Goal: Information Seeking & Learning: Learn about a topic

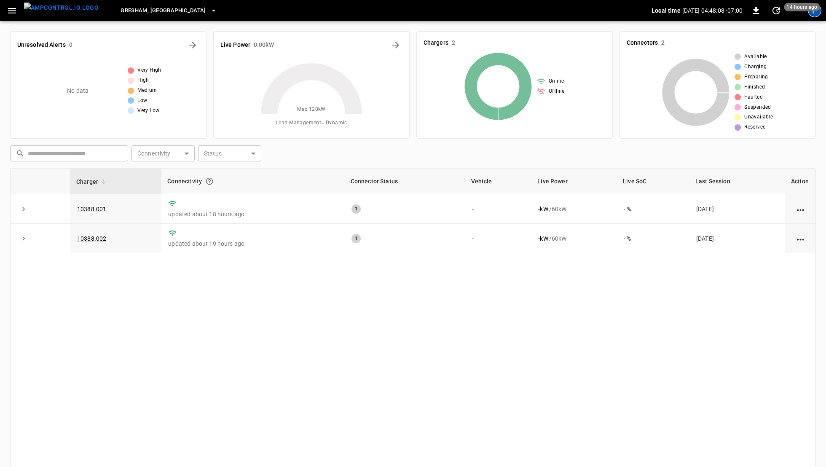
click at [814, 13] on div "F" at bounding box center [814, 10] width 13 height 13
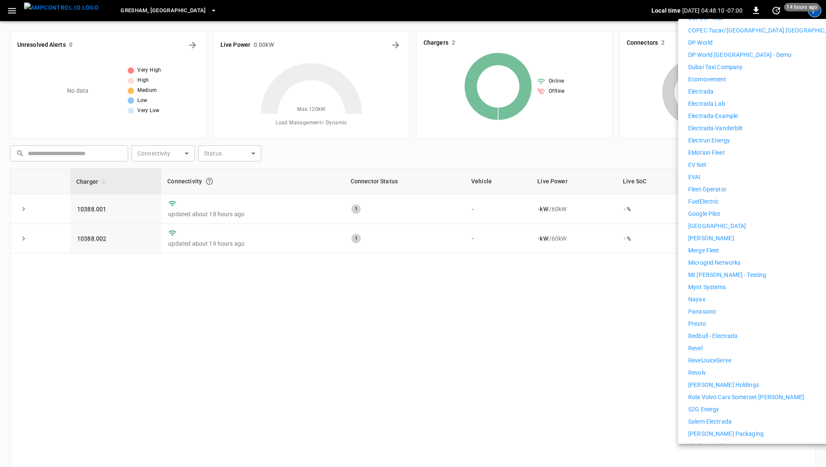
scroll to position [428, 0]
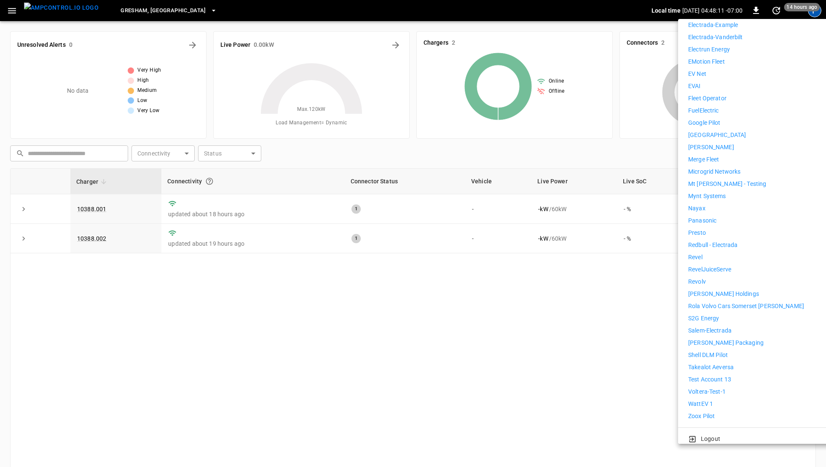
click at [710, 399] on p "WattEV 1" at bounding box center [700, 403] width 25 height 9
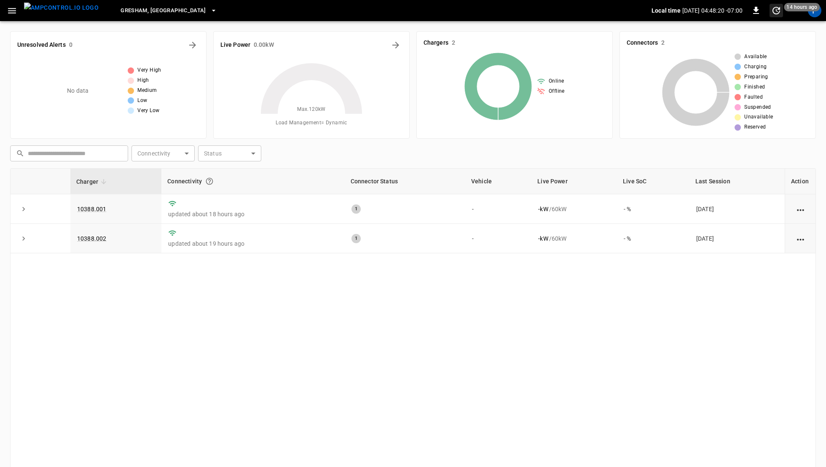
click at [814, 11] on span "14 hours ago" at bounding box center [802, 7] width 36 height 8
click at [782, 120] on div at bounding box center [413, 233] width 826 height 467
click at [771, 13] on icon "set refresh interval" at bounding box center [776, 10] width 10 height 10
click at [771, 13] on div at bounding box center [413, 233] width 826 height 467
click at [812, 13] on div "F" at bounding box center [814, 10] width 13 height 13
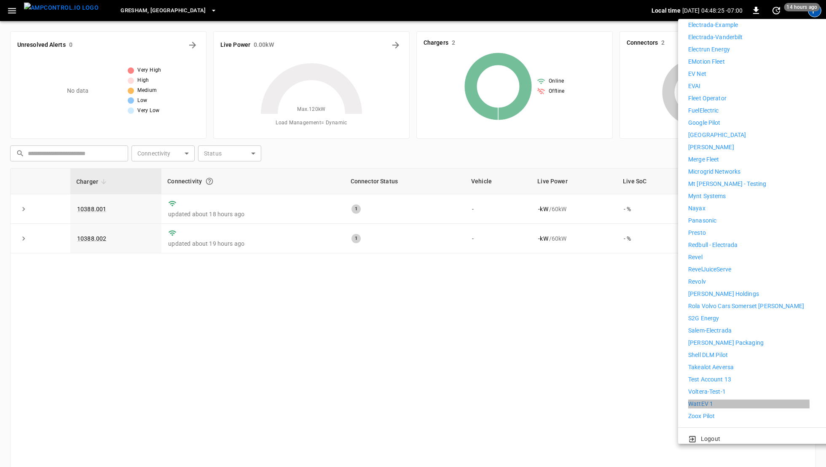
click at [696, 399] on p "WattEV 1" at bounding box center [700, 403] width 25 height 9
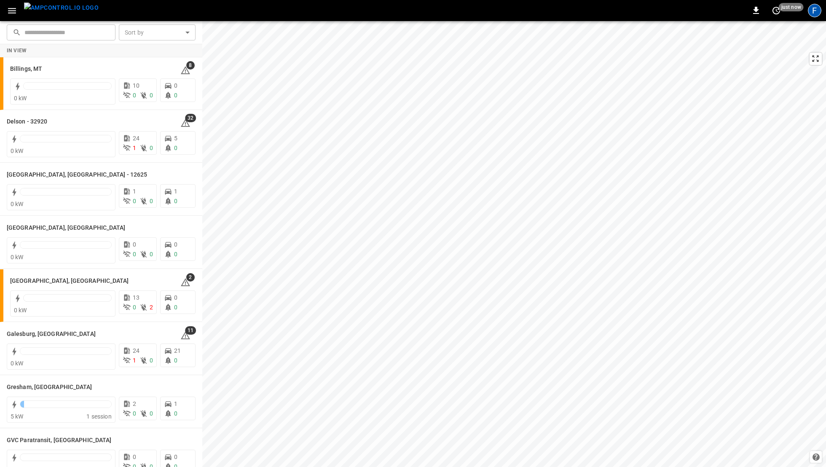
click at [816, 11] on div "F" at bounding box center [814, 10] width 13 height 13
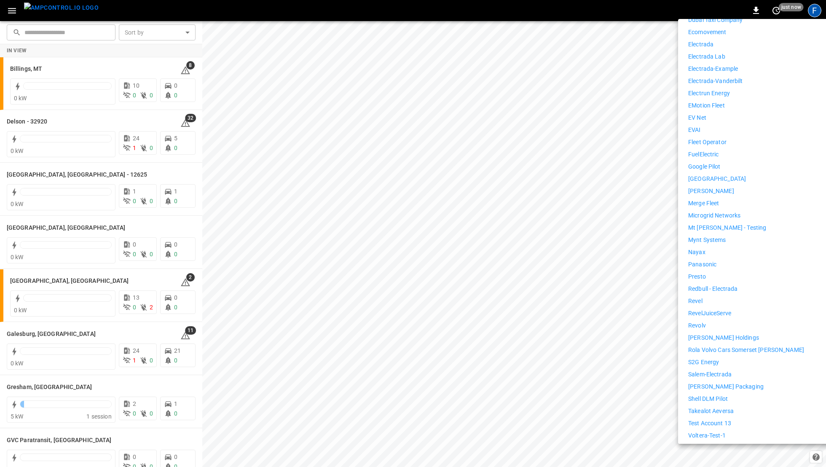
scroll to position [428, 0]
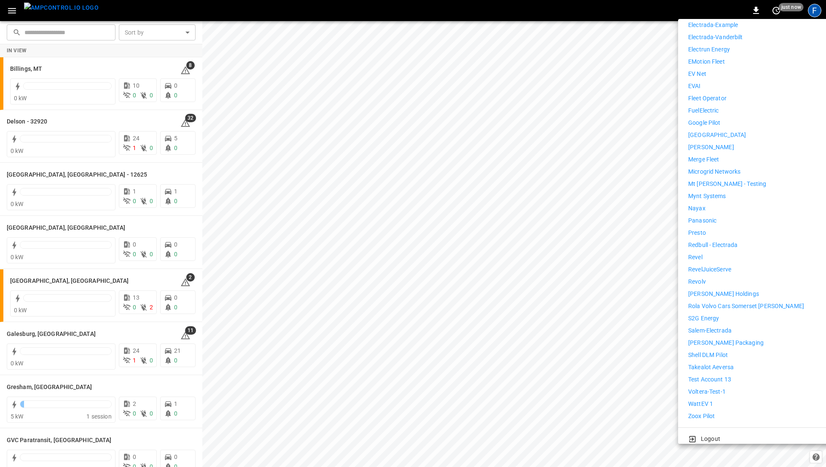
click at [702, 399] on p "WattEV 1" at bounding box center [700, 403] width 25 height 9
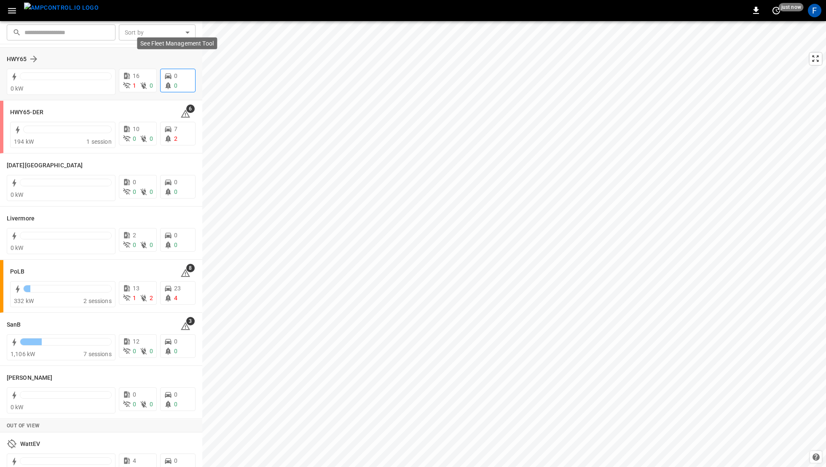
scroll to position [80, 0]
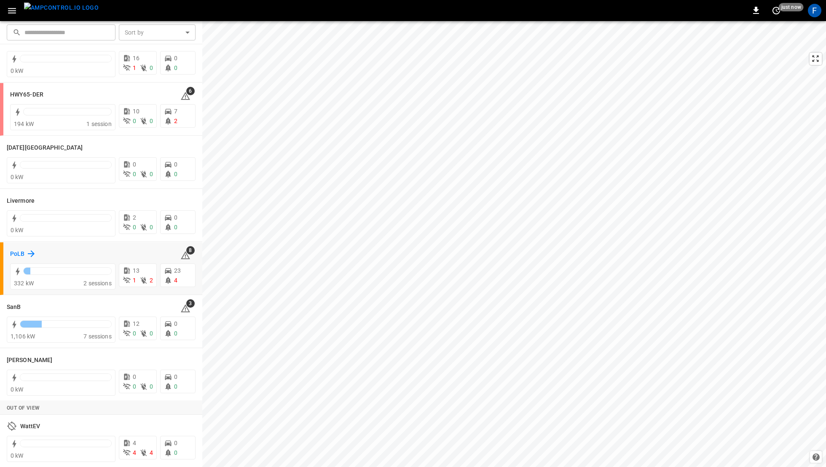
click at [18, 252] on h6 "PoLB" at bounding box center [17, 253] width 14 height 9
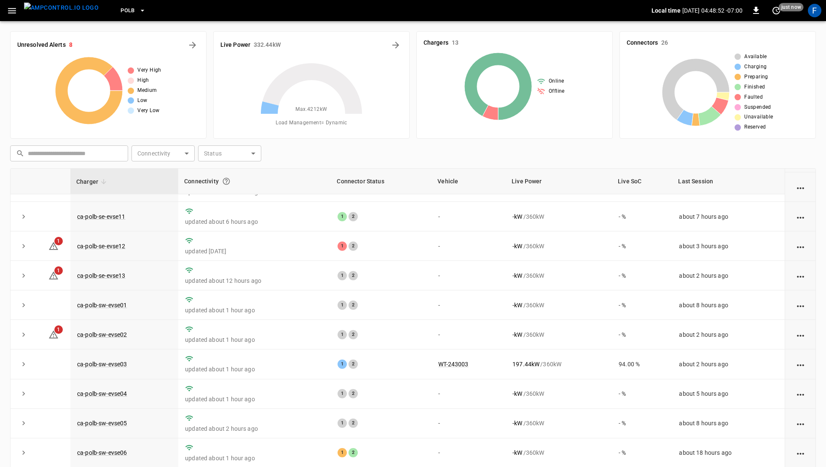
scroll to position [83, 0]
click at [120, 8] on span "PoLB" at bounding box center [127, 11] width 14 height 10
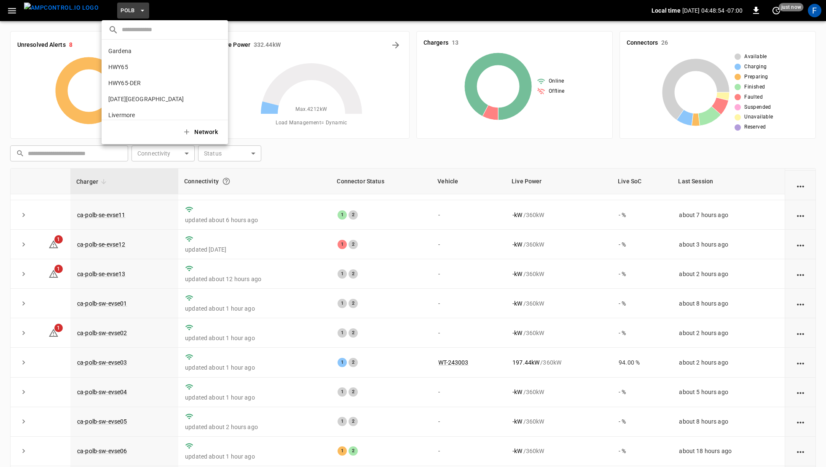
scroll to position [71, 0]
click at [144, 75] on p "SanB" at bounding box center [149, 76] width 82 height 8
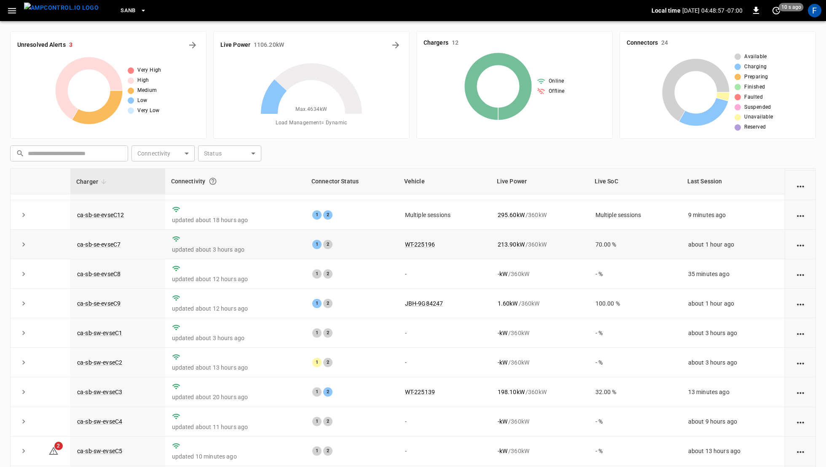
scroll to position [60, 0]
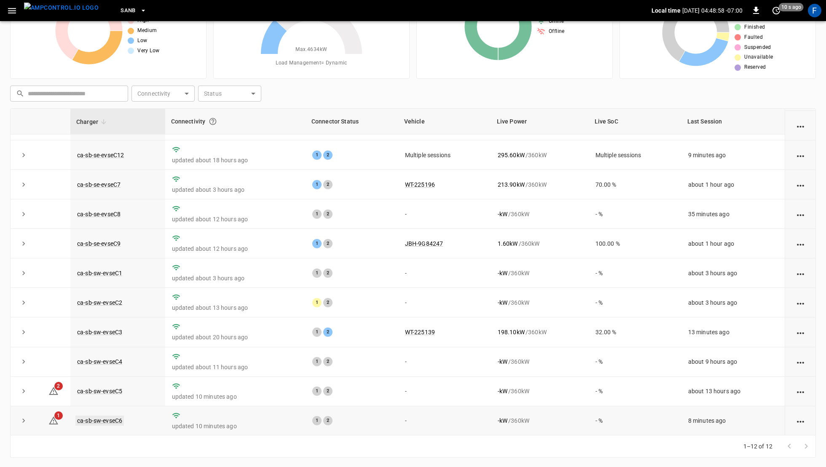
click at [103, 422] on link "ca-sb-sw-evseC6" at bounding box center [99, 420] width 48 height 10
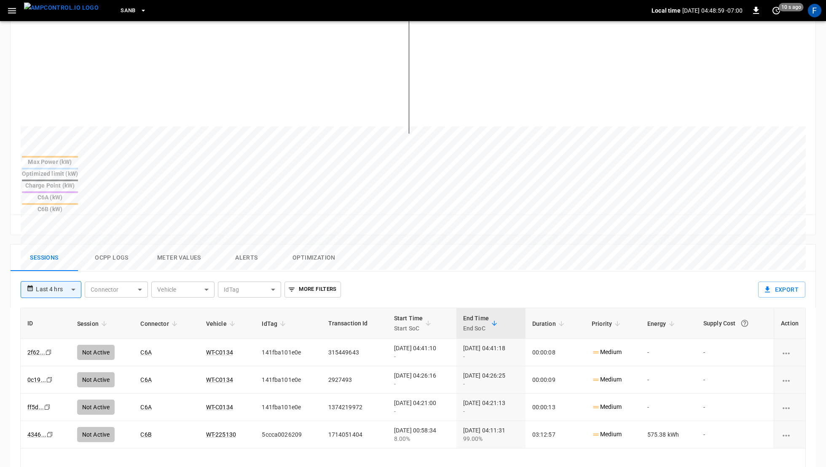
scroll to position [265, 0]
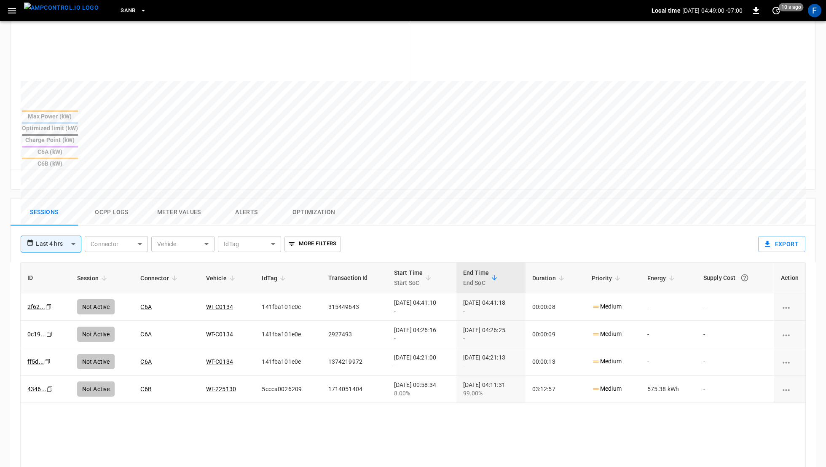
click at [116, 199] on button "Ocpp logs" at bounding box center [111, 212] width 67 height 27
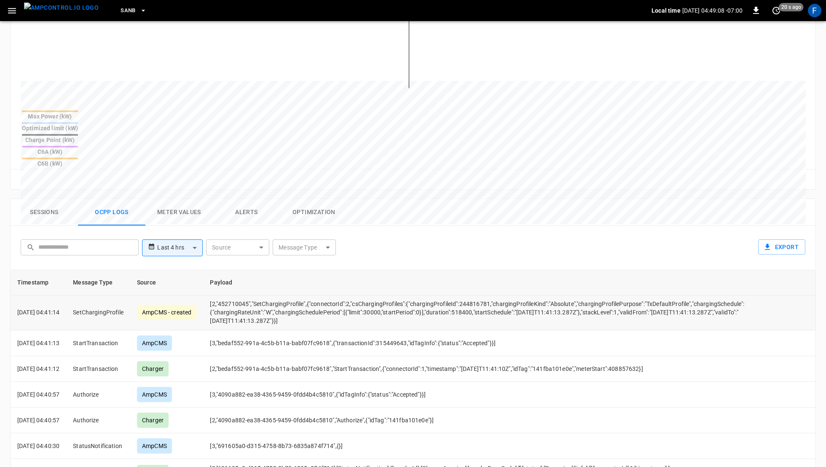
scroll to position [1476, 0]
click at [405, 407] on td "[2,"4090a882-ea38-4365-9459-0fdd4b4c5810","Authorize",{"idTag":"141fba101e0e"}]" at bounding box center [488, 420] width 571 height 26
copy td "141fba101e0e"
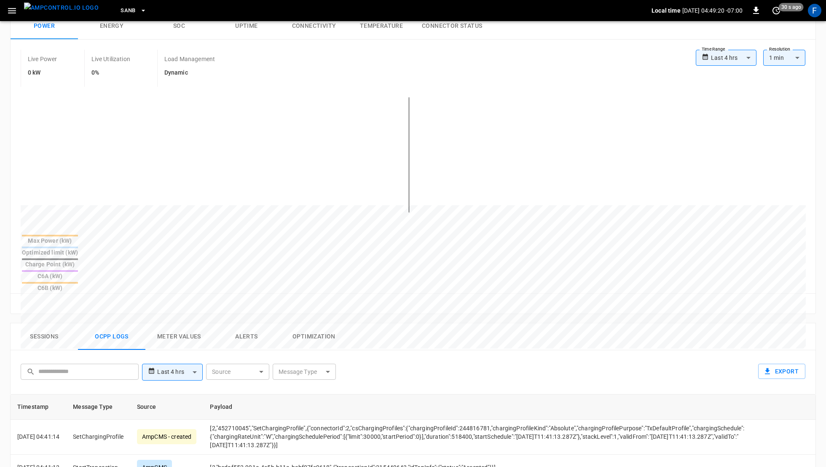
scroll to position [104, 0]
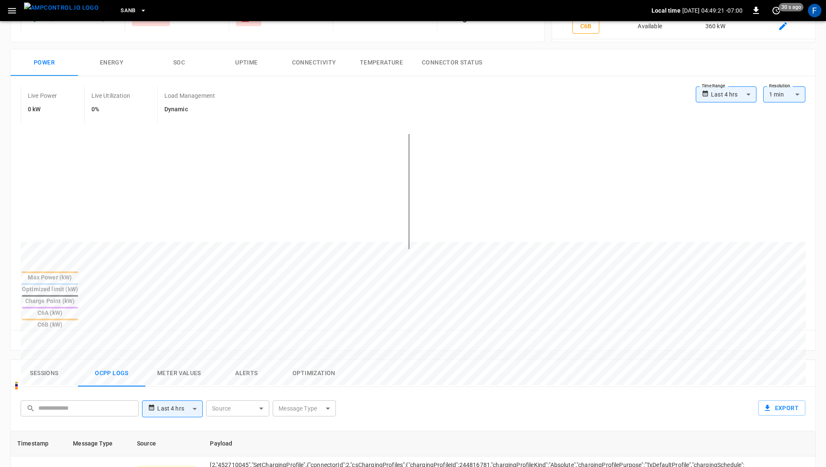
click at [13, 10] on icon "button" at bounding box center [12, 10] width 11 height 11
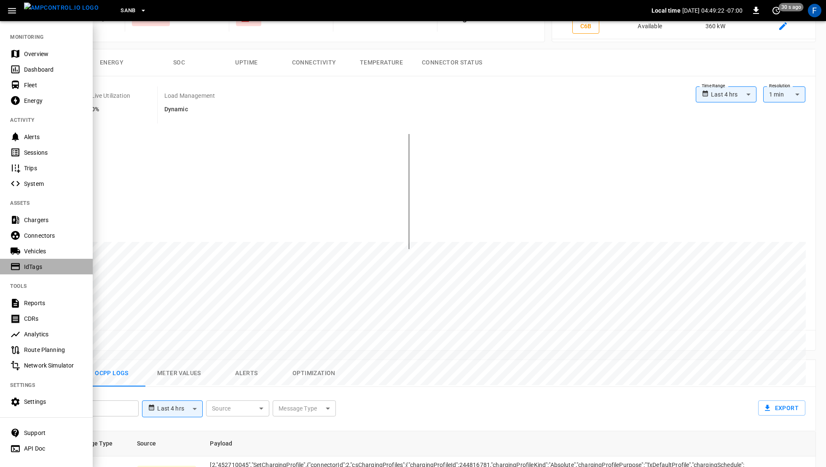
click at [29, 266] on div "IdTags" at bounding box center [53, 266] width 59 height 8
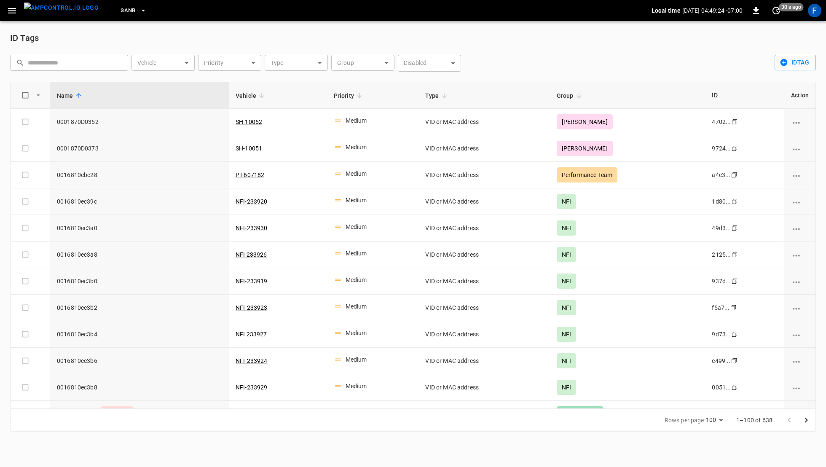
click at [66, 63] on input "text" at bounding box center [75, 63] width 94 height 16
paste input "**********"
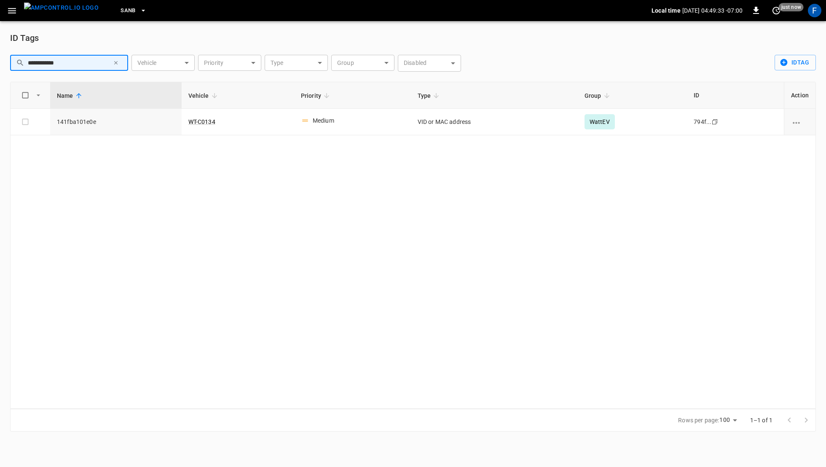
type input "**********"
click at [8, 12] on icon "button" at bounding box center [12, 10] width 11 height 11
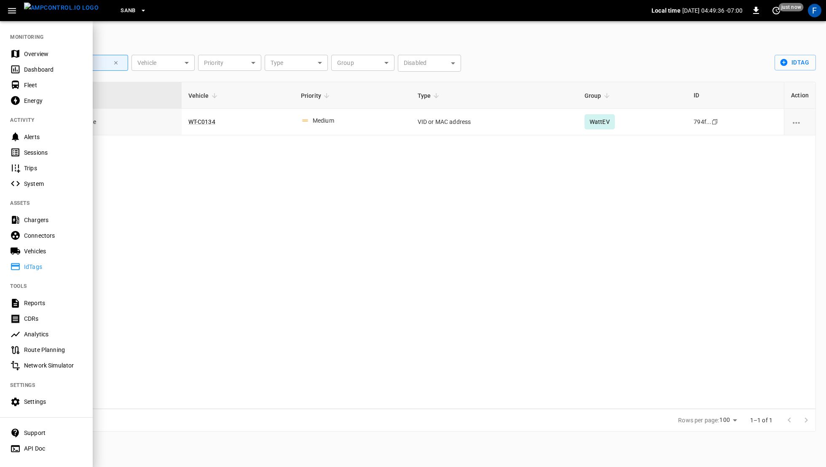
click at [144, 221] on div at bounding box center [413, 233] width 826 height 467
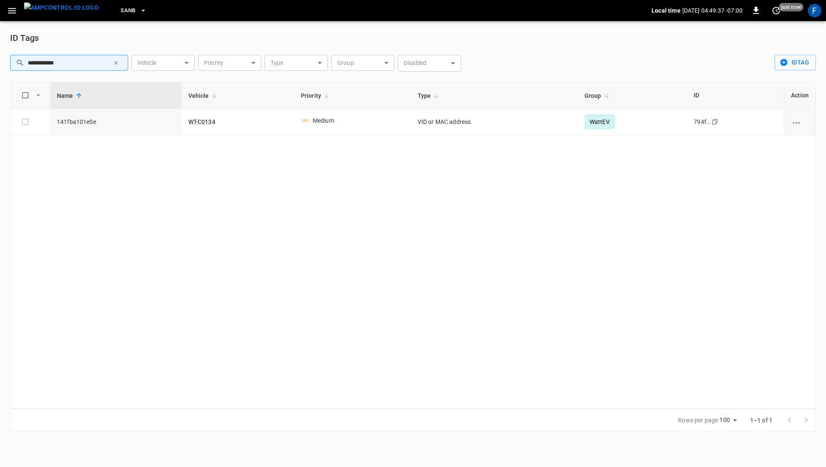
click at [55, 13] on img "menu" at bounding box center [61, 8] width 75 height 11
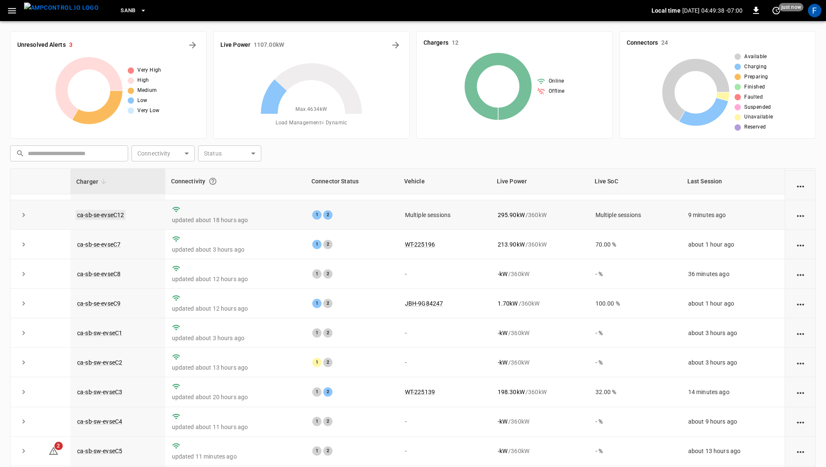
scroll to position [60, 0]
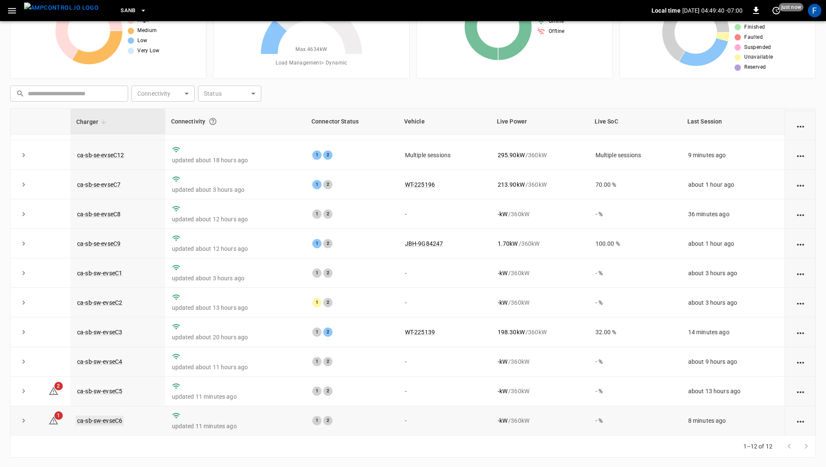
click at [90, 418] on link "ca-sb-sw-evseC6" at bounding box center [99, 420] width 48 height 10
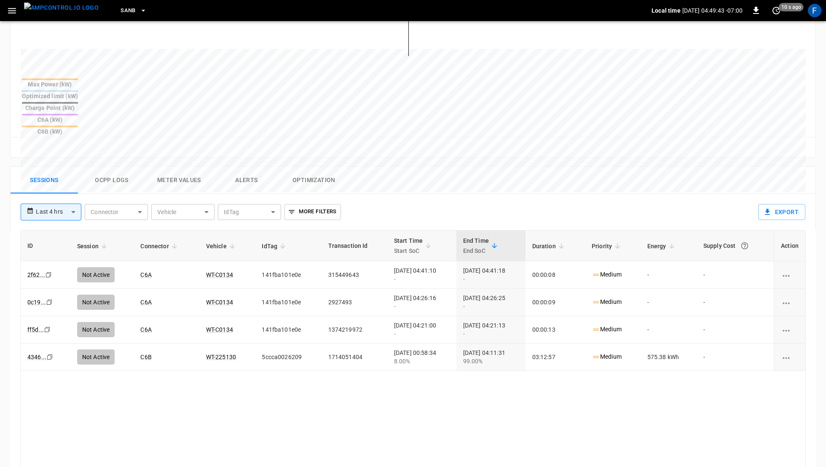
scroll to position [341, 0]
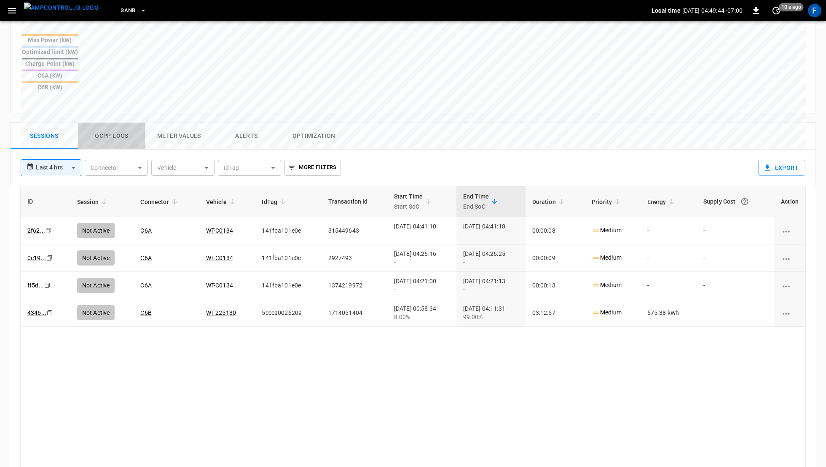
click at [120, 123] on button "Ocpp logs" at bounding box center [111, 136] width 67 height 27
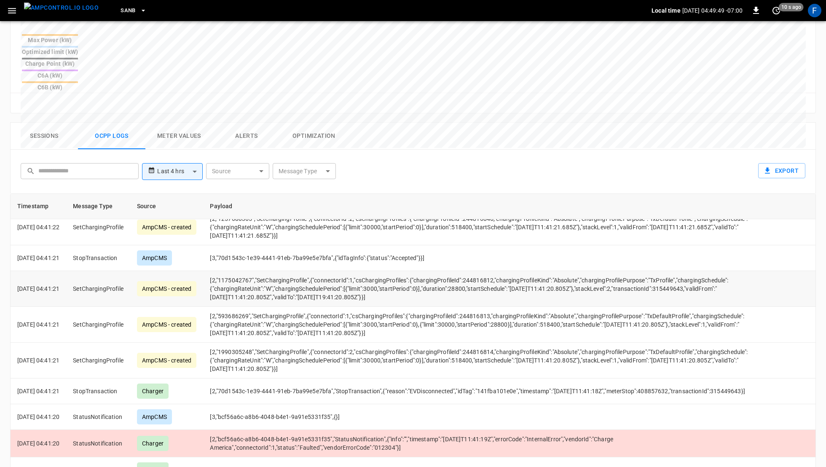
scroll to position [1122, 0]
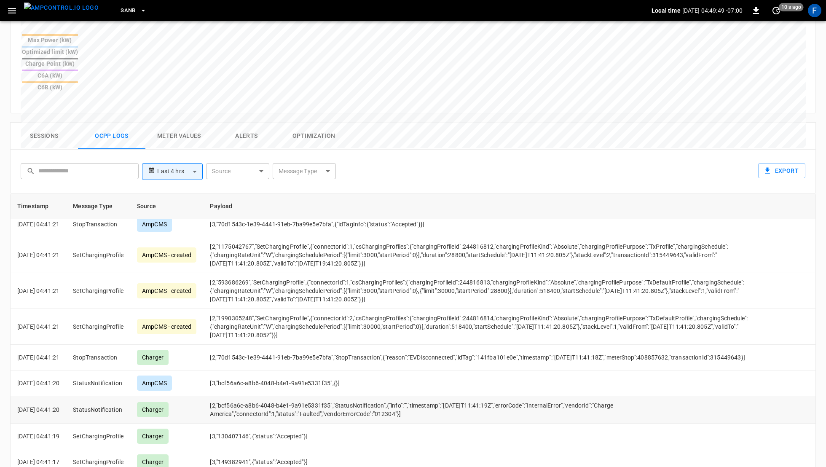
click at [222, 396] on td "[2,"bcf56a6c-a8b6-4048-b4e1-9a91e5331f35","StatusNotification",{"info":"","time…" at bounding box center [488, 409] width 571 height 27
click at [393, 396] on td "[2,"bcf56a6c-a8b6-4048-b4e1-9a91e5331f35","StatusNotification",{"info":"","time…" at bounding box center [488, 409] width 571 height 27
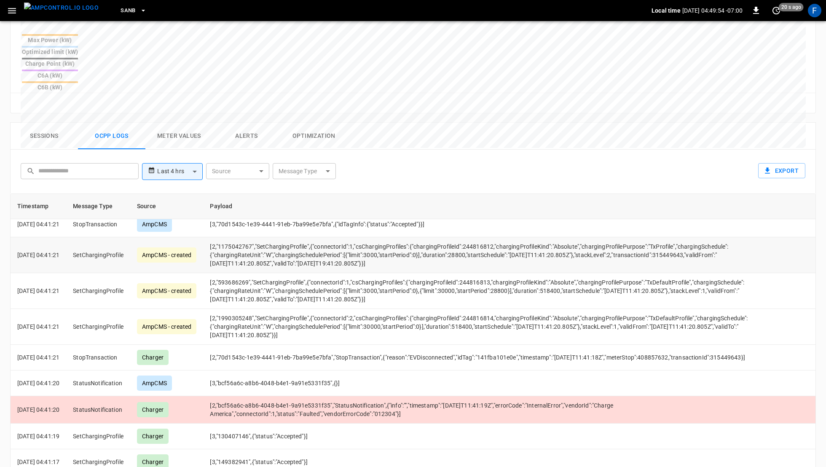
click at [407, 237] on td "[2,"1175042767","SetChargingProfile",{"connectorId":1,"csChargingProfiles":{"ch…" at bounding box center [488, 255] width 571 height 36
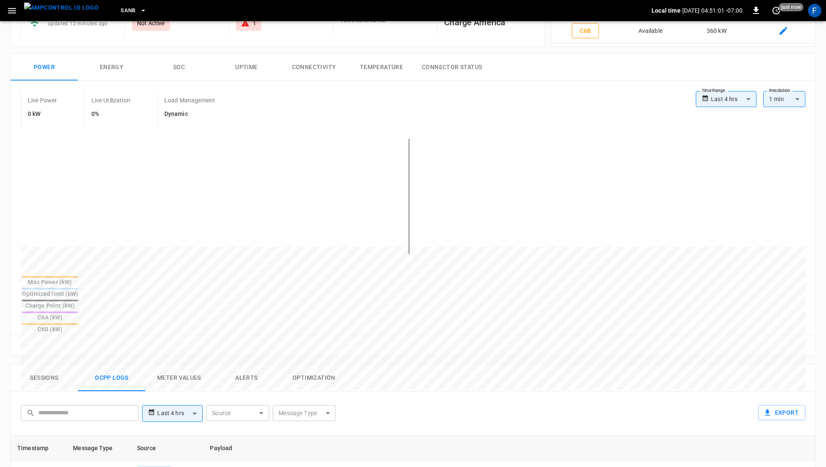
scroll to position [98, 0]
click at [782, 14] on span "just now" at bounding box center [775, 10] width 13 height 13
click at [772, 42] on li "Update every 5 sec" at bounding box center [748, 42] width 67 height 14
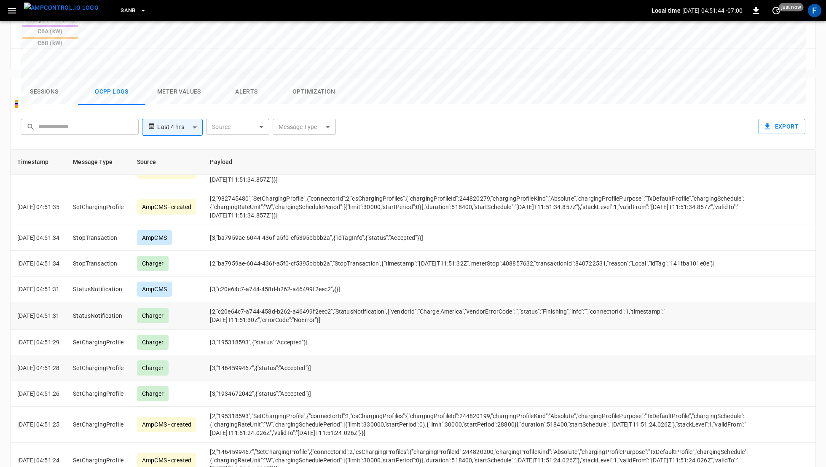
scroll to position [33, 0]
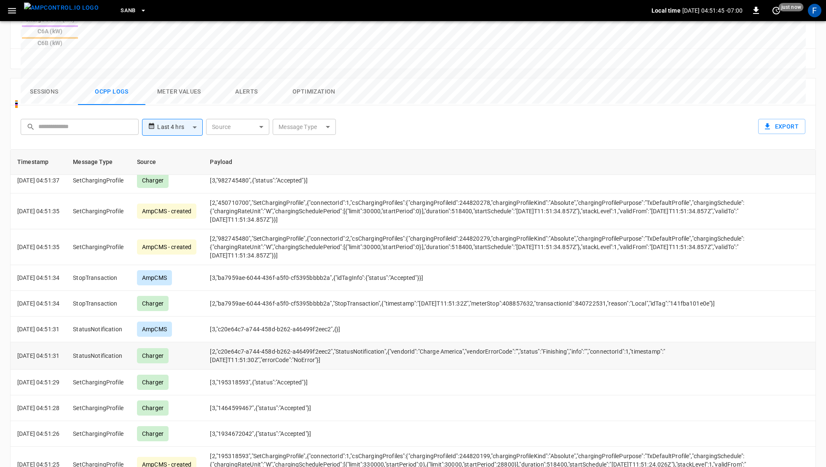
click at [475, 342] on td "[2,"c20e64c7-a744-458d-b262-a46499f2eec2","StatusNotification",{"vendorId":"Cha…" at bounding box center [488, 355] width 571 height 27
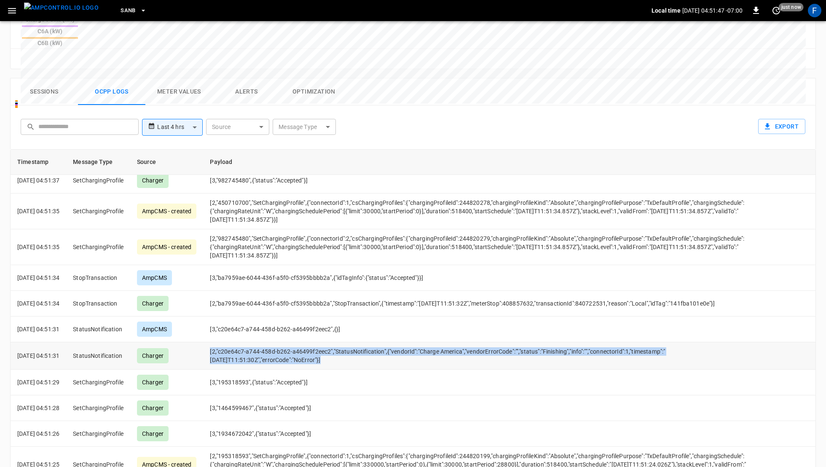
click at [475, 342] on td "[2,"c20e64c7-a744-458d-b262-a46499f2eec2","StatusNotification",{"vendorId":"Cha…" at bounding box center [488, 355] width 571 height 27
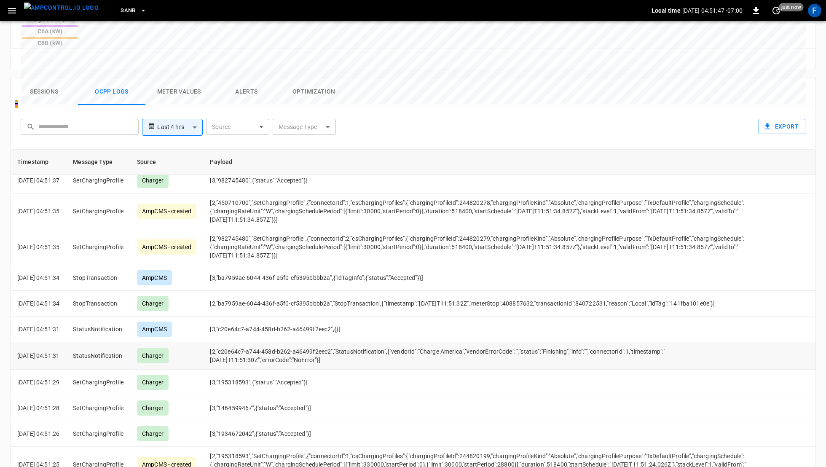
click at [475, 342] on td "[2,"c20e64c7-a744-458d-b262-a46499f2eec2","StatusNotification",{"vendorId":"Cha…" at bounding box center [488, 355] width 571 height 27
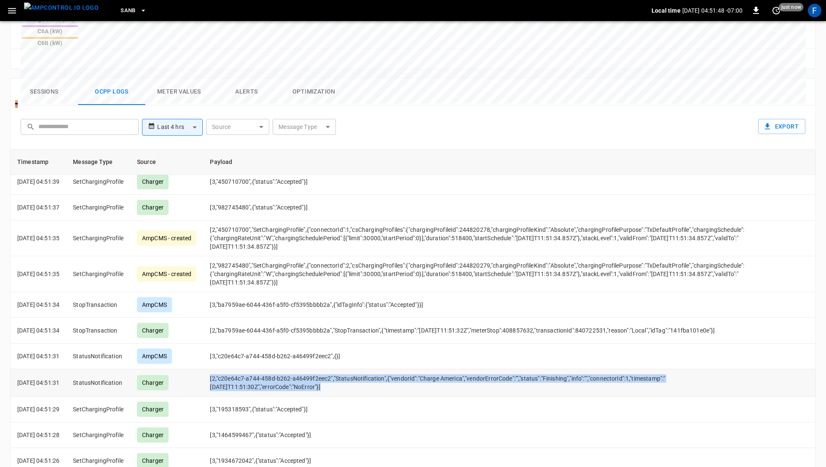
scroll to position [0, 0]
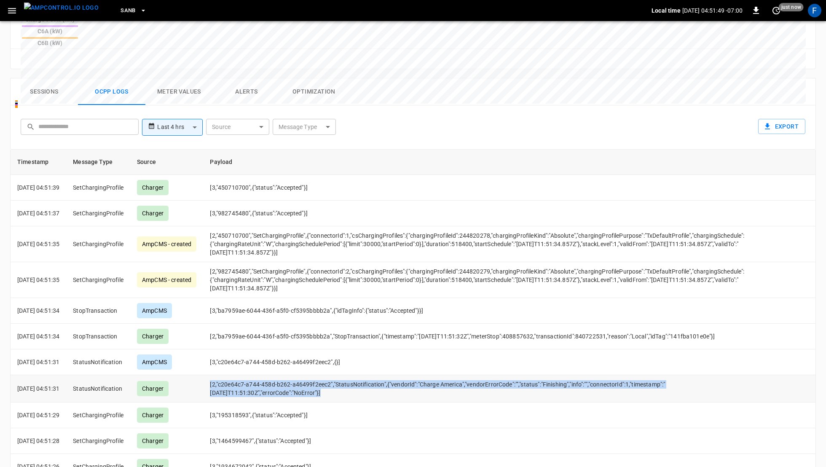
click at [408, 375] on td "[2,"c20e64c7-a744-458d-b262-a46499f2eec2","StatusNotification",{"vendorId":"Cha…" at bounding box center [488, 388] width 571 height 27
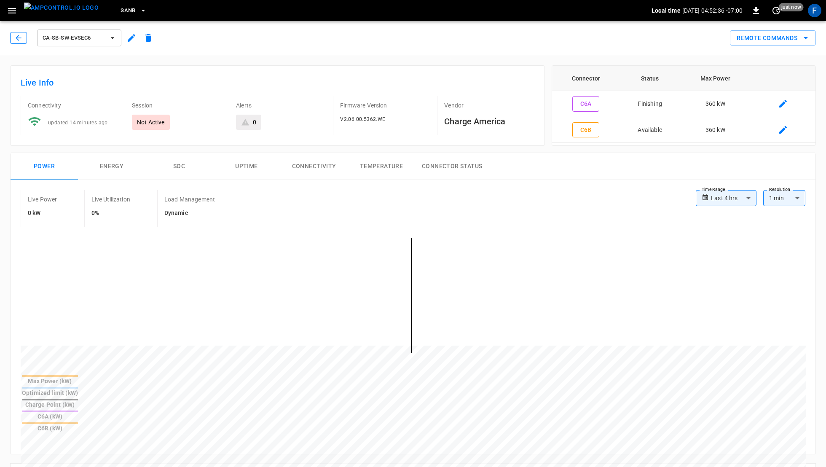
click at [17, 36] on icon "button" at bounding box center [18, 38] width 8 height 8
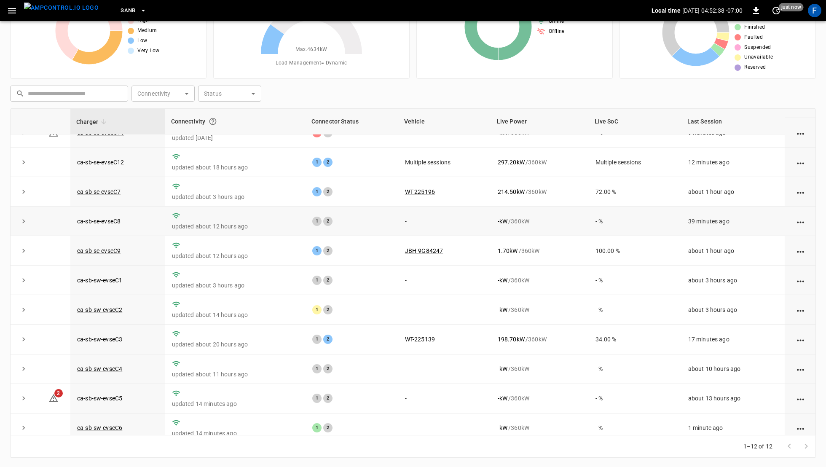
scroll to position [53, 0]
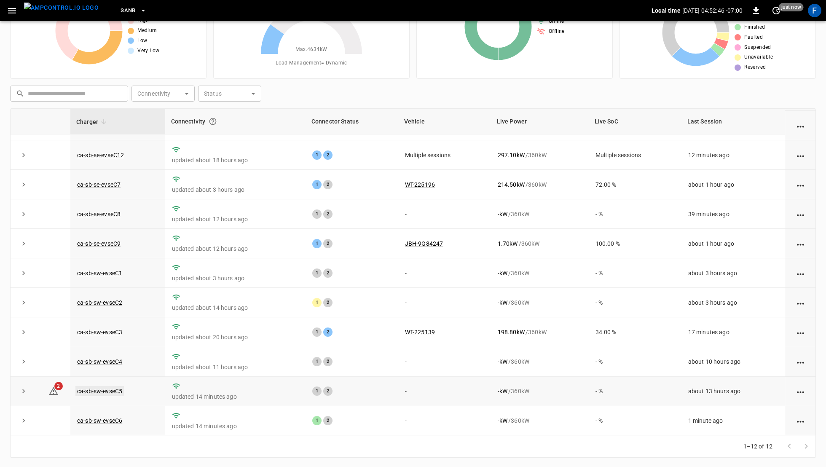
click at [95, 391] on link "ca-sb-sw-evseC5" at bounding box center [99, 391] width 48 height 10
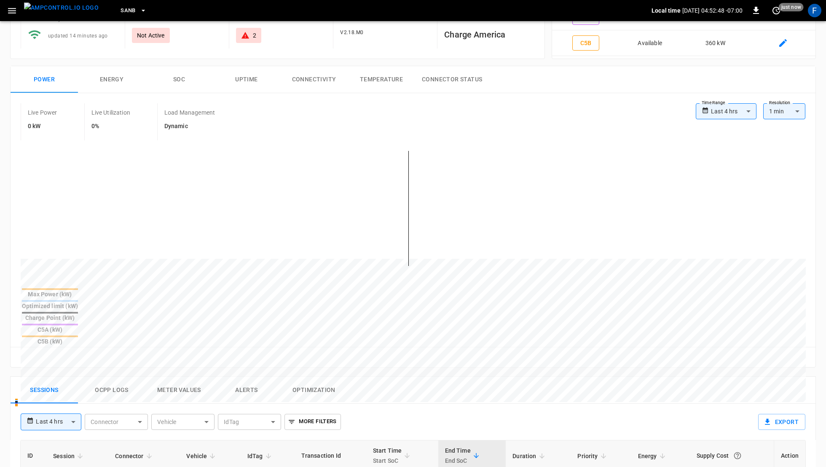
scroll to position [377, 0]
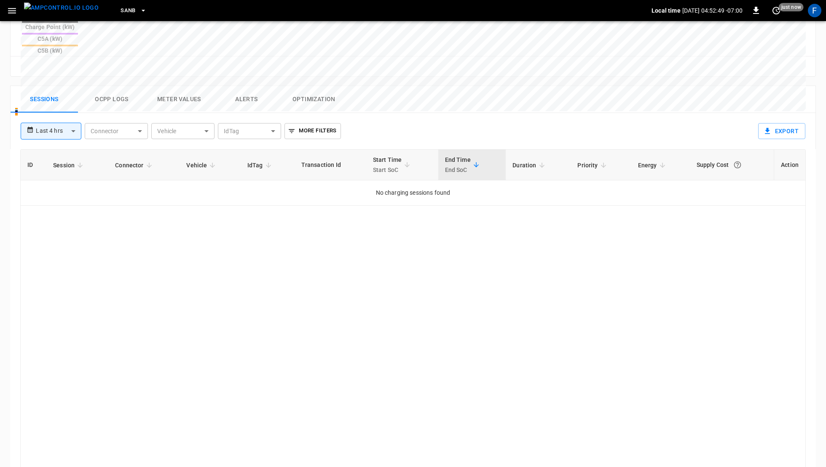
click at [241, 86] on button "Alerts" at bounding box center [246, 99] width 67 height 27
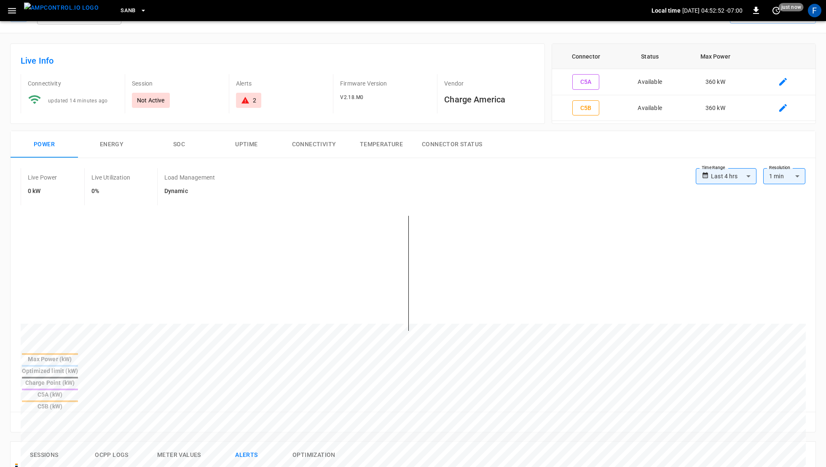
scroll to position [0, 0]
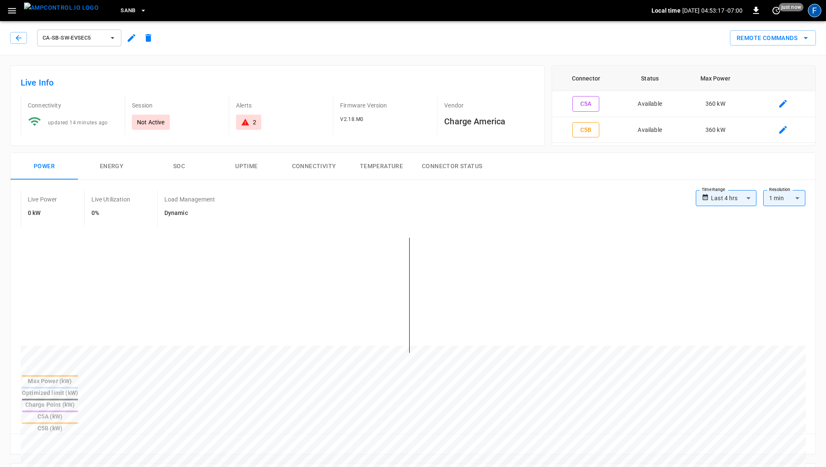
click at [812, 12] on div "F" at bounding box center [814, 10] width 13 height 13
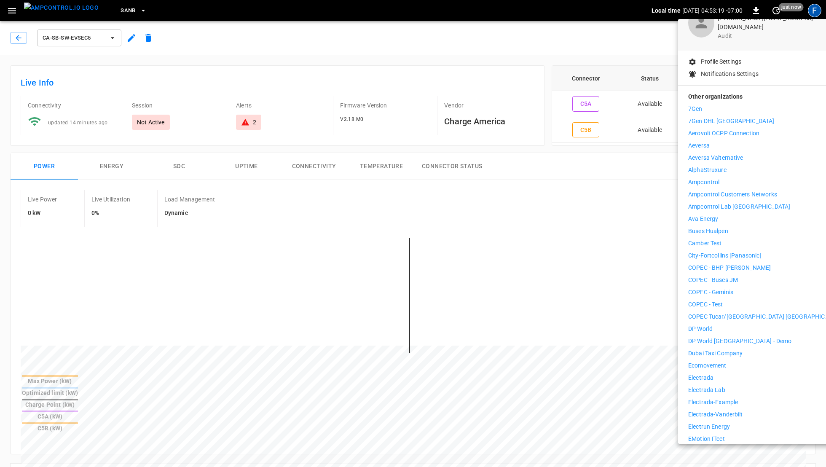
scroll to position [53, 0]
click at [697, 298] on p "COPEC - Test" at bounding box center [705, 302] width 35 height 9
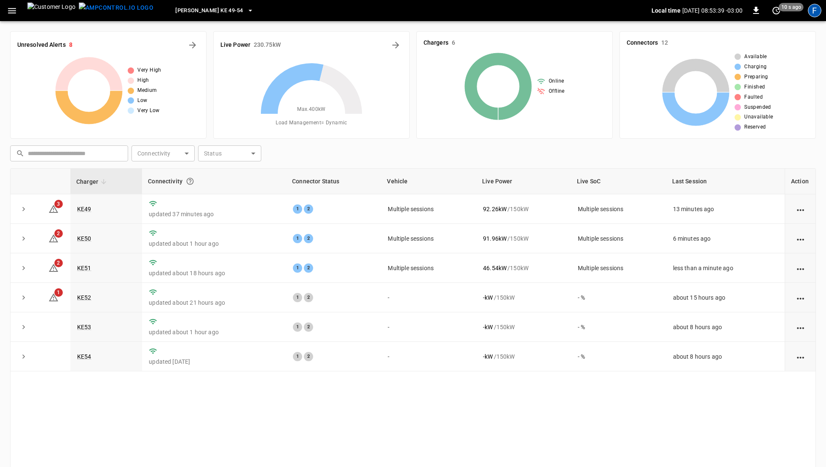
click at [811, 16] on div "F" at bounding box center [814, 10] width 13 height 13
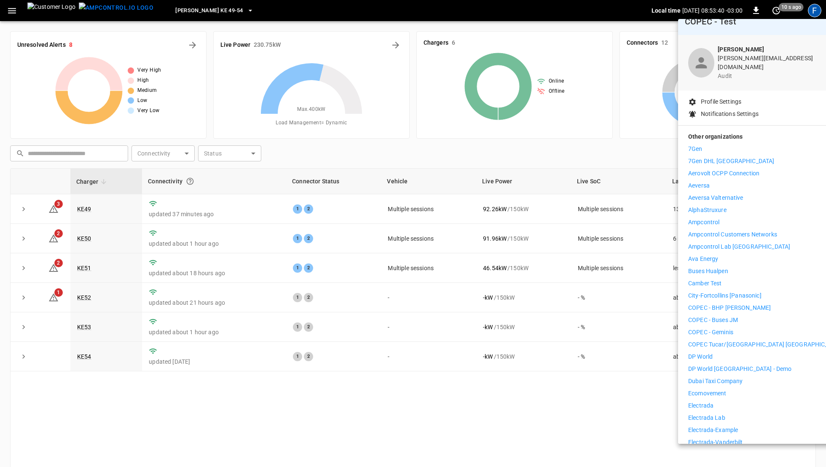
scroll to position [13, 0]
click at [720, 302] on p "COPEC - BHP [PERSON_NAME]" at bounding box center [729, 306] width 83 height 9
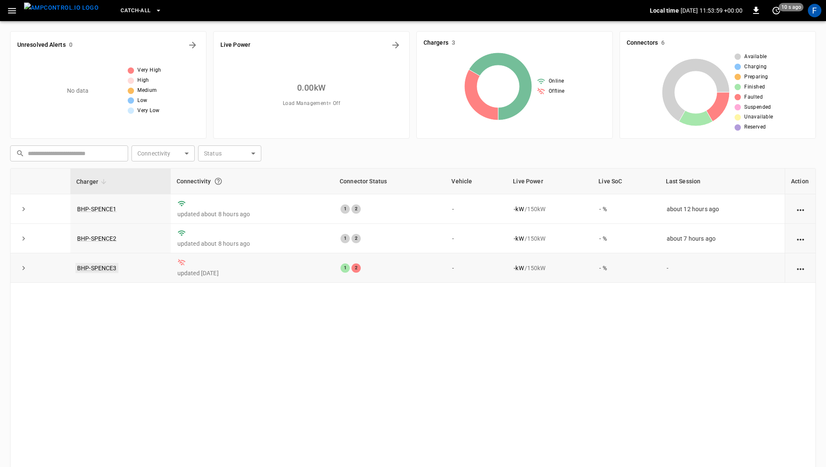
click at [94, 269] on link "BHP-SPENCE3" at bounding box center [96, 268] width 43 height 10
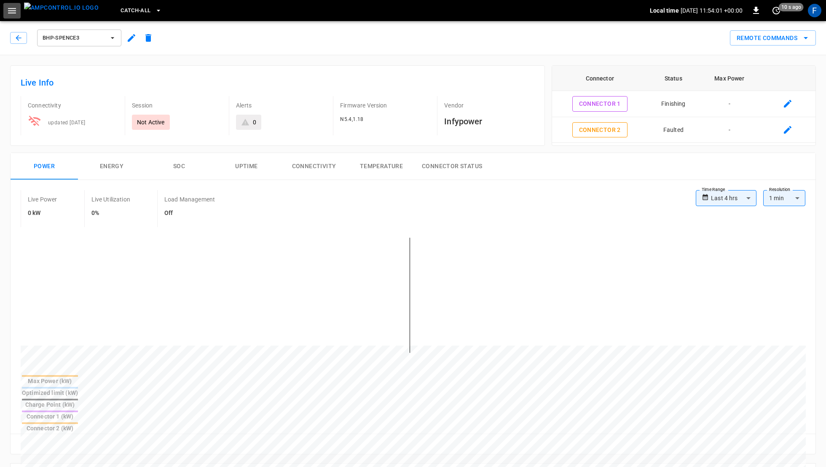
click at [17, 13] on button "button" at bounding box center [11, 11] width 17 height 16
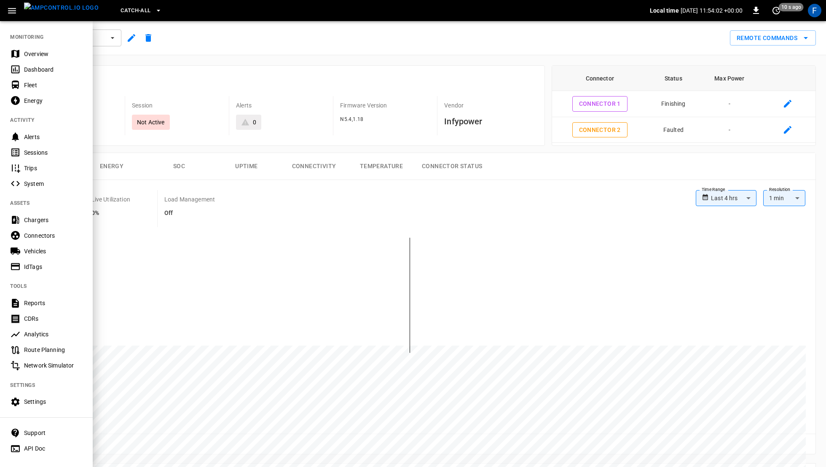
click at [41, 219] on div "Chargers" at bounding box center [53, 220] width 59 height 8
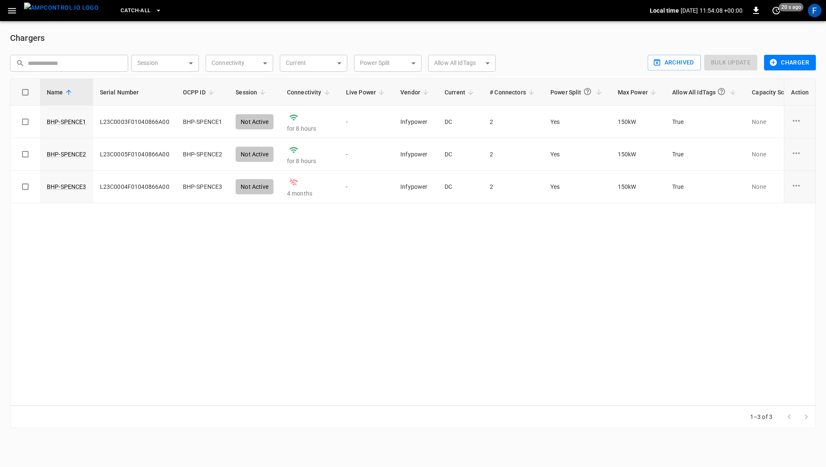
click at [16, 11] on icon "button" at bounding box center [12, 10] width 11 height 11
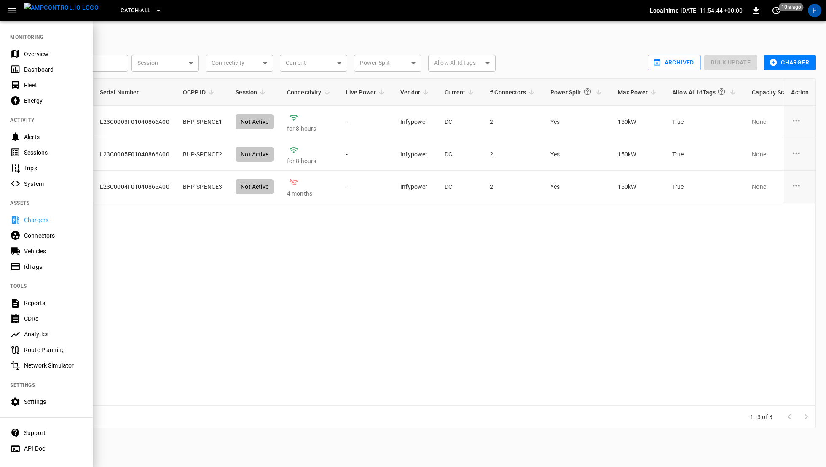
click at [789, 445] on div at bounding box center [413, 233] width 826 height 467
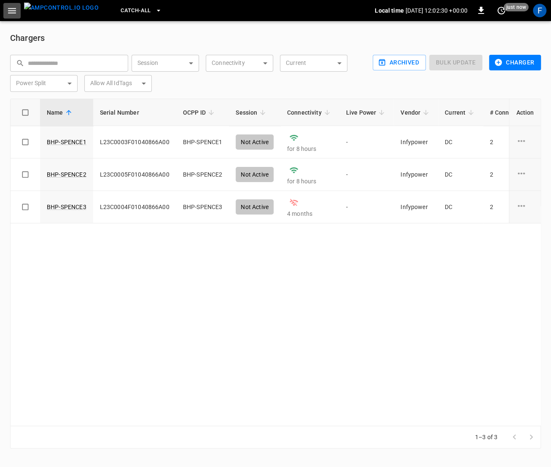
click at [19, 11] on button "button" at bounding box center [11, 11] width 17 height 16
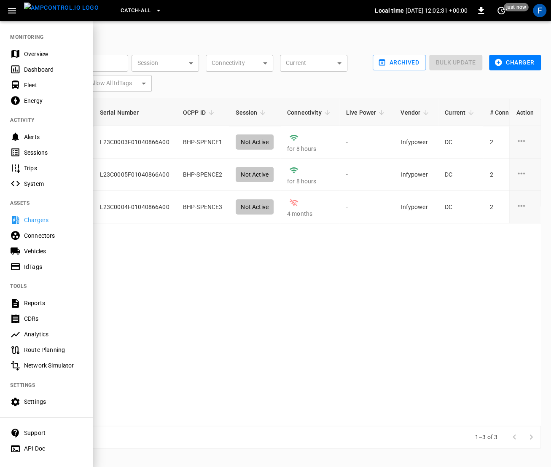
click at [19, 11] on button "button" at bounding box center [11, 11] width 17 height 16
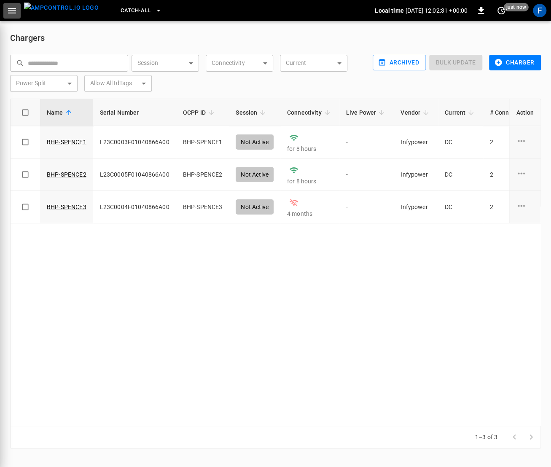
click at [19, 11] on button "button" at bounding box center [11, 11] width 17 height 16
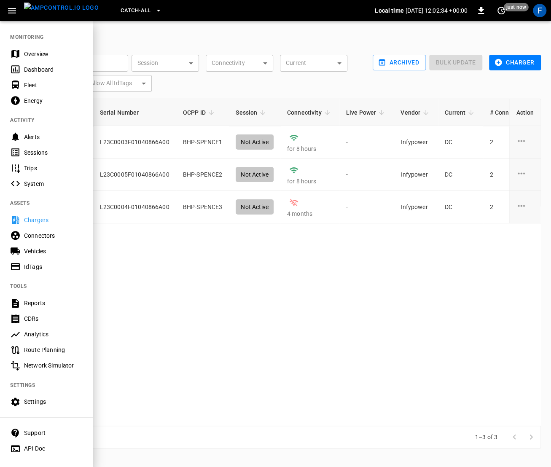
click at [338, 308] on div at bounding box center [275, 233] width 551 height 467
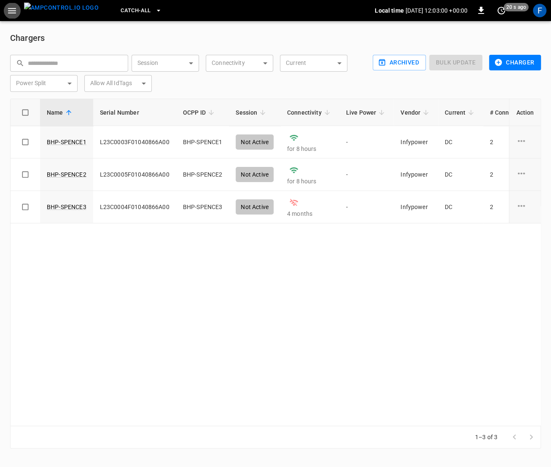
click at [524, 70] on div "Archived Bulk update Charger" at bounding box center [454, 71] width 171 height 40
click at [524, 55] on button "Charger" at bounding box center [515, 63] width 52 height 16
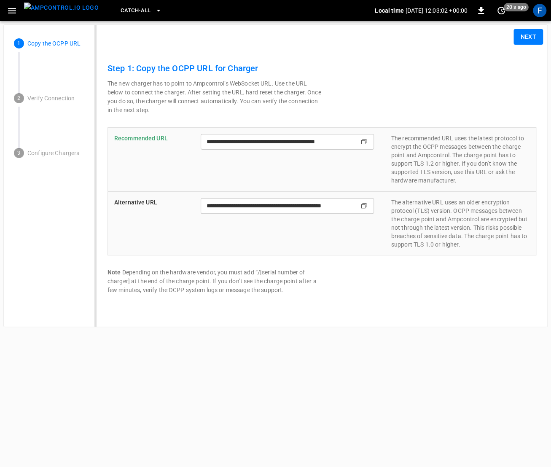
type input "**********"
click at [46, 13] on img "menu" at bounding box center [61, 8] width 75 height 11
